Goal: Task Accomplishment & Management: Manage account settings

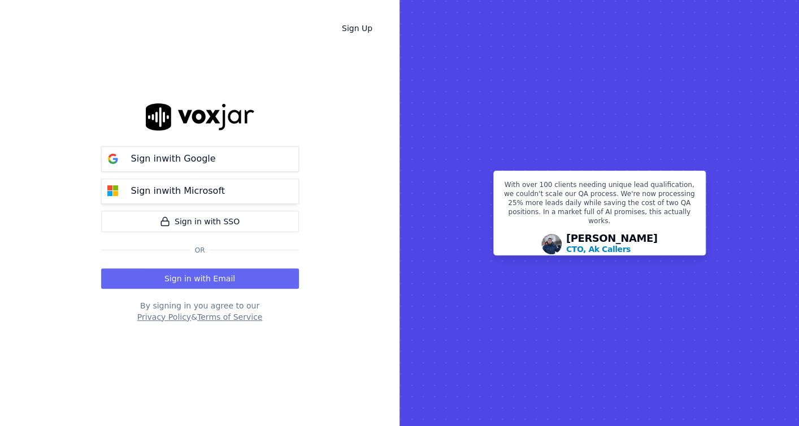
click at [218, 185] on div "Sign in with Microsoft" at bounding box center [177, 191] width 107 height 14
click at [192, 185] on p "Sign in with Microsoft" at bounding box center [178, 191] width 94 height 14
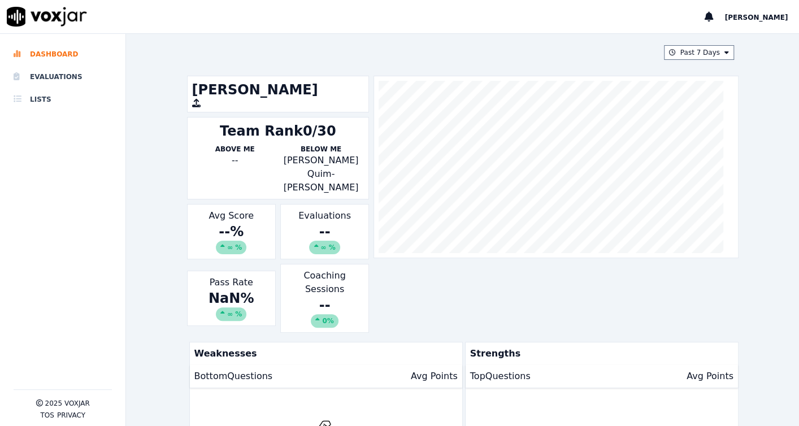
click at [680, 61] on div "Past 7 Days [PERSON_NAME] Team Rank 0/30 Above Me -- Below Me [PERSON_NAME] Qui…" at bounding box center [463, 230] width 561 height 392
click at [686, 52] on button "Past 7 Days" at bounding box center [699, 52] width 70 height 15
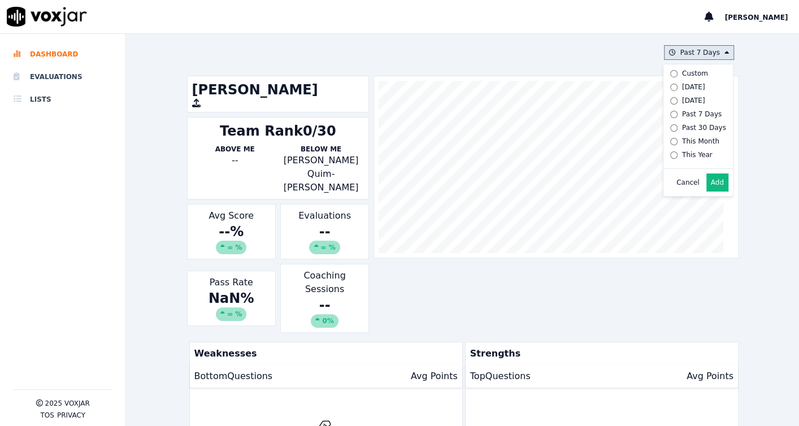
click at [687, 140] on div "This Month" at bounding box center [700, 141] width 37 height 9
click at [708, 192] on button "Add" at bounding box center [718, 183] width 22 height 18
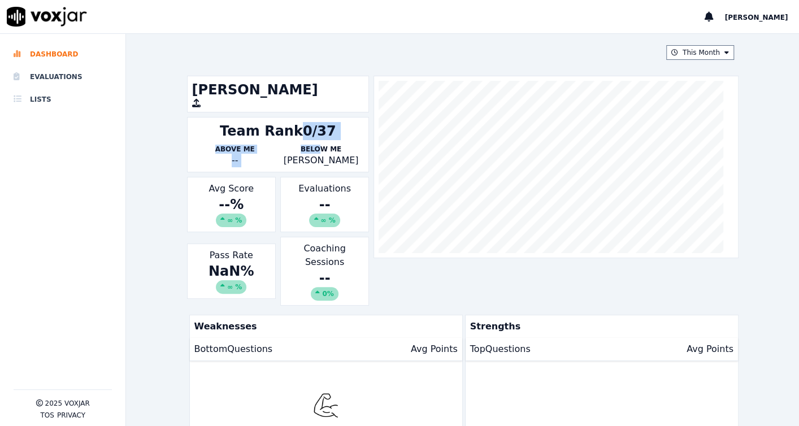
drag, startPoint x: 291, startPoint y: 140, endPoint x: 317, endPoint y: 142, distance: 26.1
click at [317, 142] on div "Team Rank 0/37 Above Me -- Below Me Valeria Perea" at bounding box center [278, 144] width 183 height 55
click at [136, 222] on div "This Month Nico Samson Team Rank 0/37 Above Me -- Below Me Valeria Perea Avg Sc…" at bounding box center [462, 230] width 673 height 392
